Goal: Check status: Check status

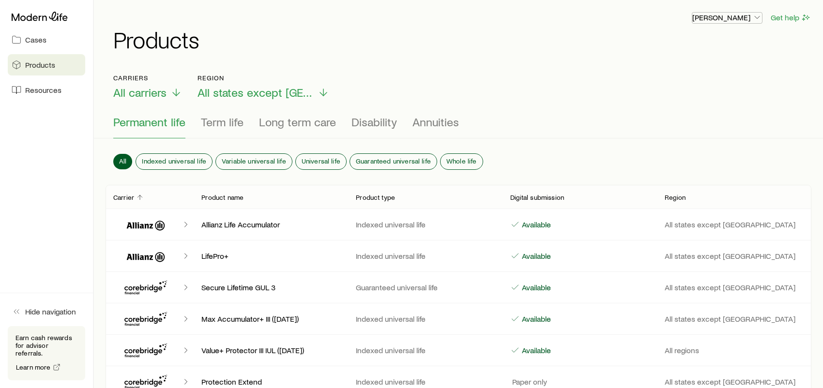
click at [742, 17] on p "Andy Branz" at bounding box center [727, 18] width 70 height 10
click at [24, 36] on link "Cases" at bounding box center [46, 39] width 77 height 21
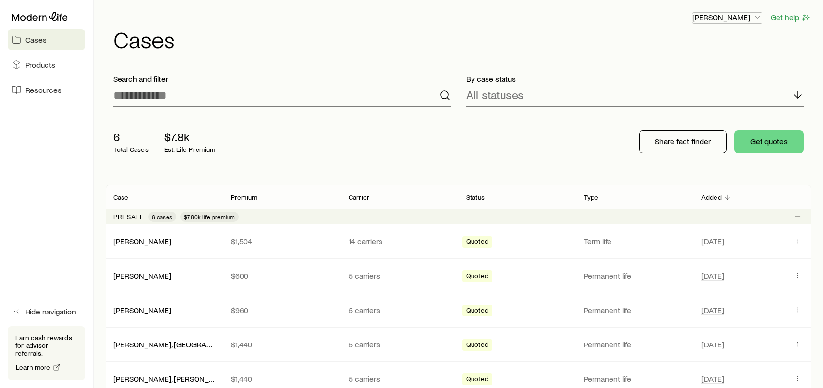
click at [735, 19] on p "Andy Branz" at bounding box center [727, 18] width 70 height 10
click at [704, 69] on span "Track payments" at bounding box center [695, 69] width 54 height 10
